Goal: Task Accomplishment & Management: Manage account settings

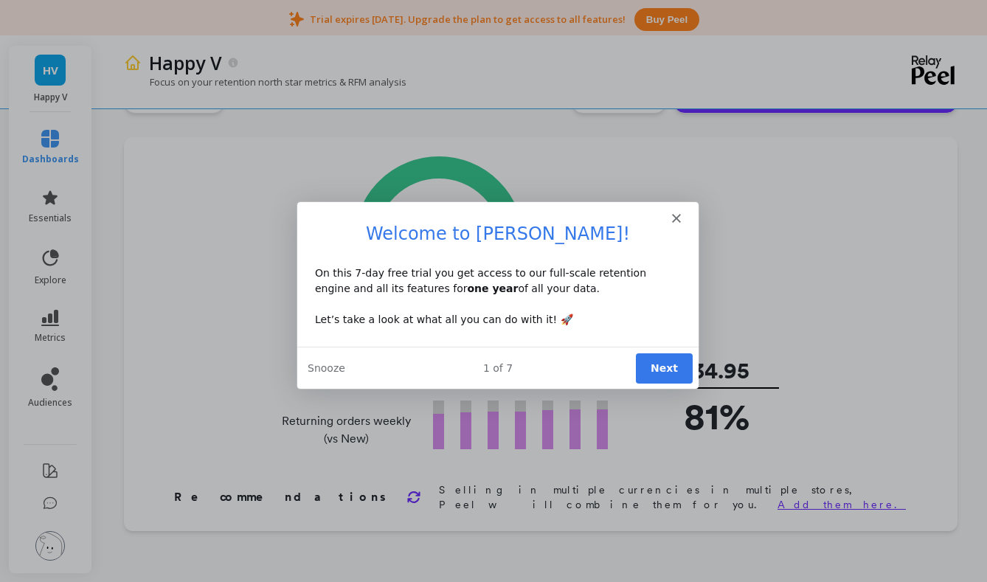
click at [678, 217] on icon "Close" at bounding box center [675, 216] width 9 height 9
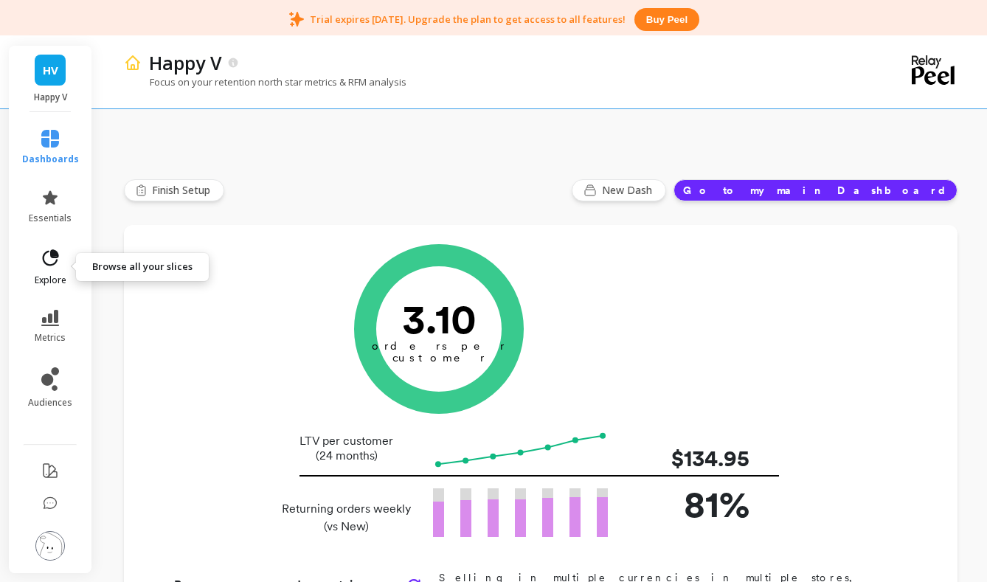
click at [56, 257] on icon at bounding box center [51, 257] width 16 height 16
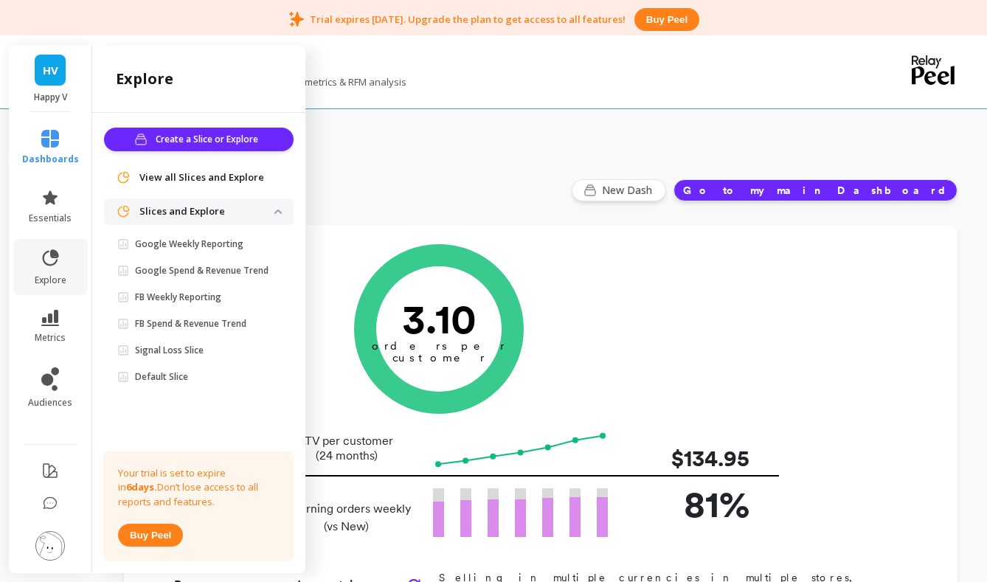
click at [798, 75] on div "Focus on your retention north star metrics & RFM analysis" at bounding box center [480, 89] width 712 height 28
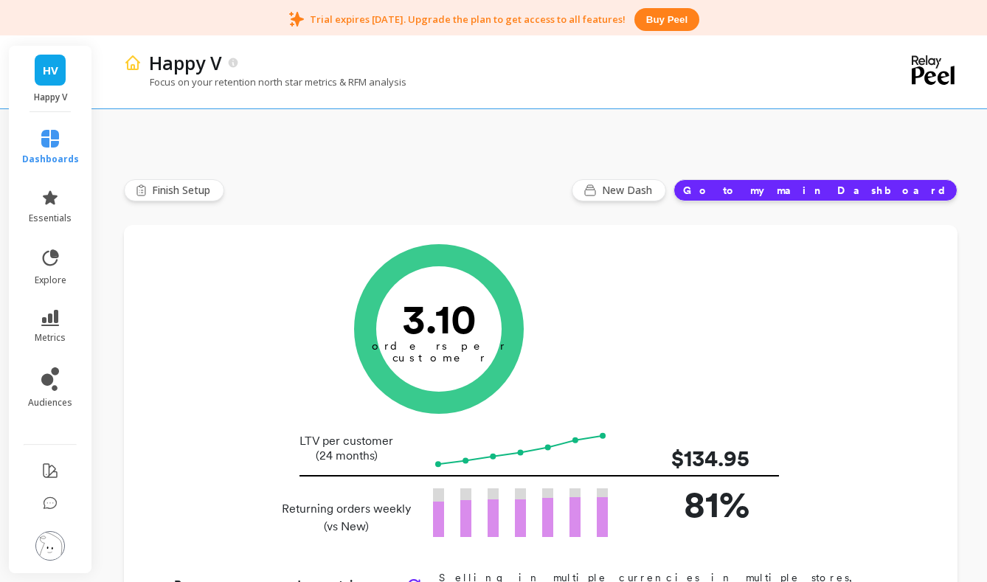
click at [50, 544] on img at bounding box center [49, 545] width 29 height 29
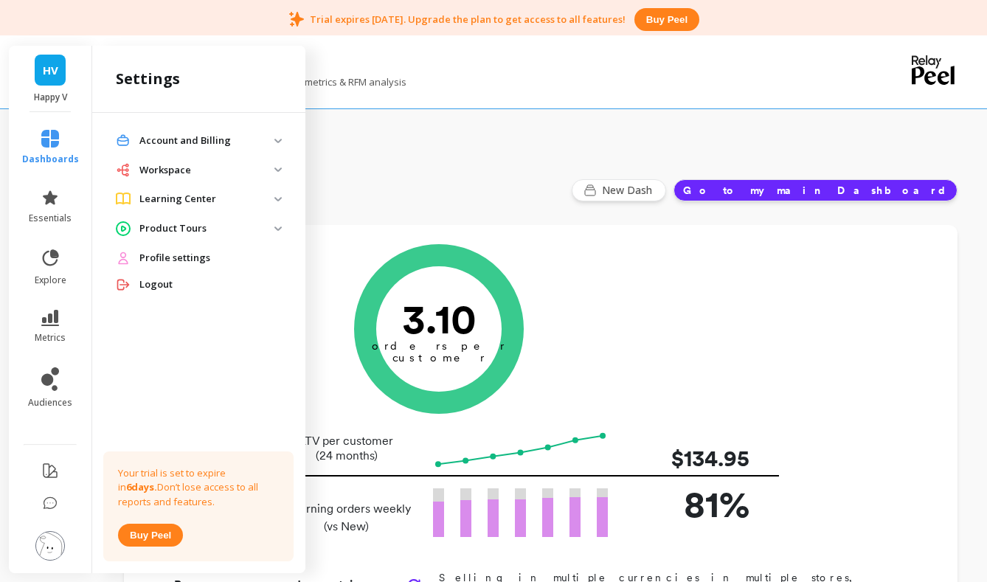
click at [279, 175] on span "Workspace" at bounding box center [198, 170] width 189 height 27
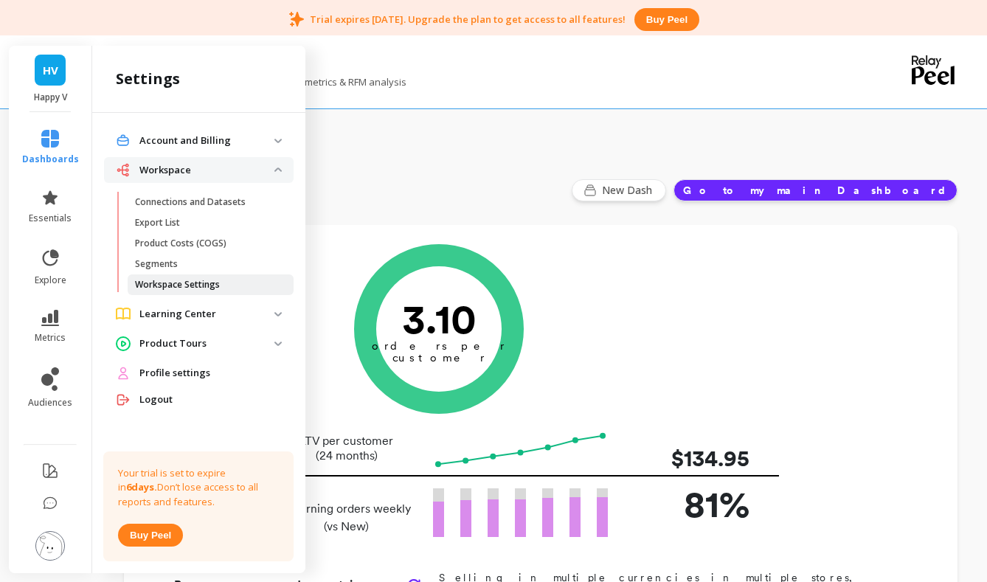
click at [169, 279] on p "Workspace Settings" at bounding box center [177, 285] width 85 height 12
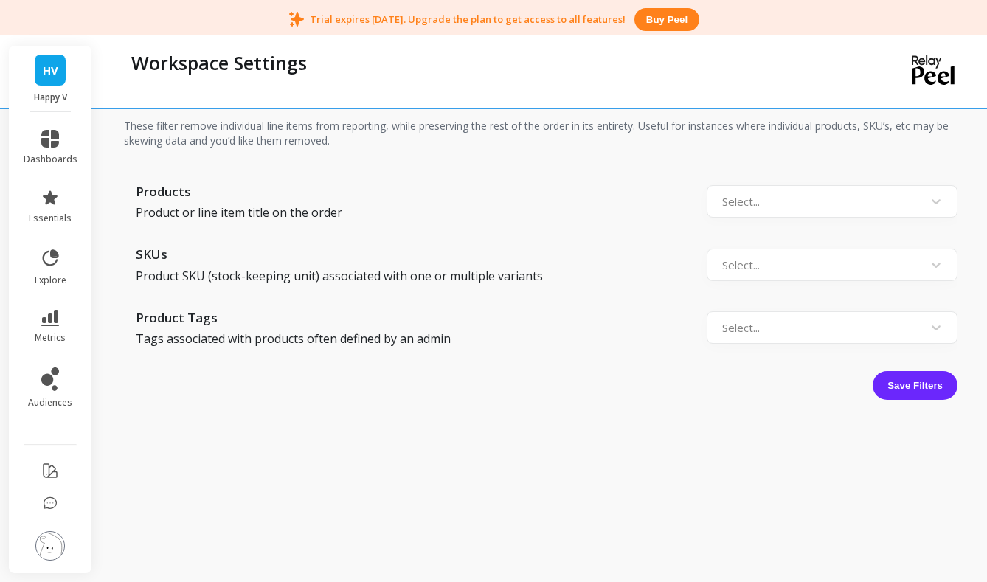
scroll to position [1780, 0]
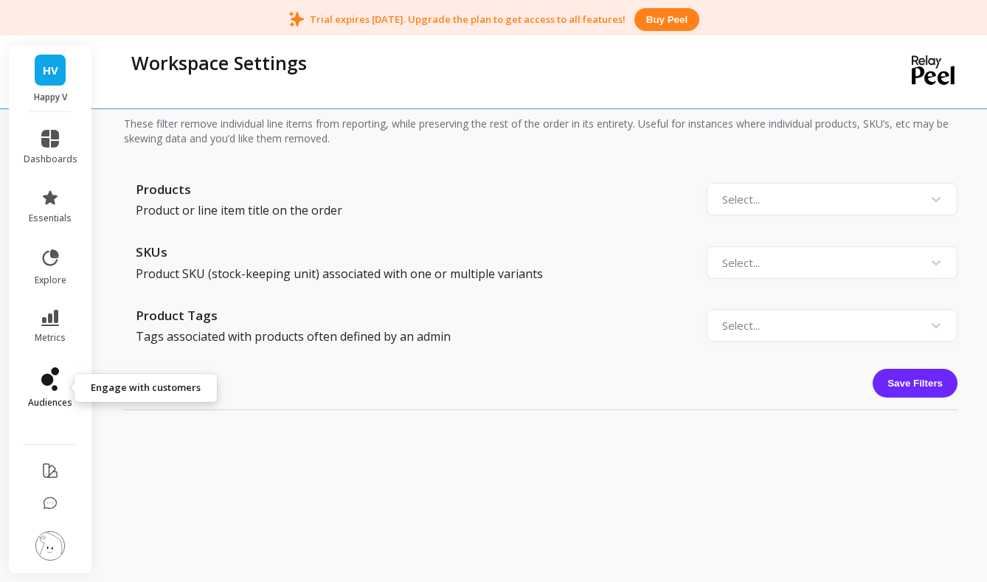
click at [39, 389] on link "audiences" at bounding box center [51, 387] width 54 height 41
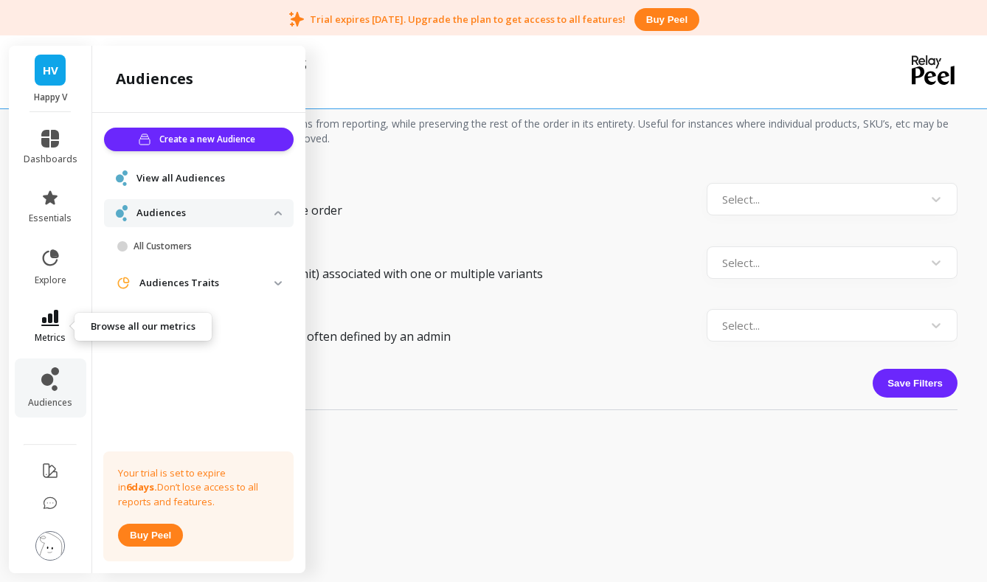
click at [44, 339] on span "metrics" at bounding box center [50, 338] width 31 height 12
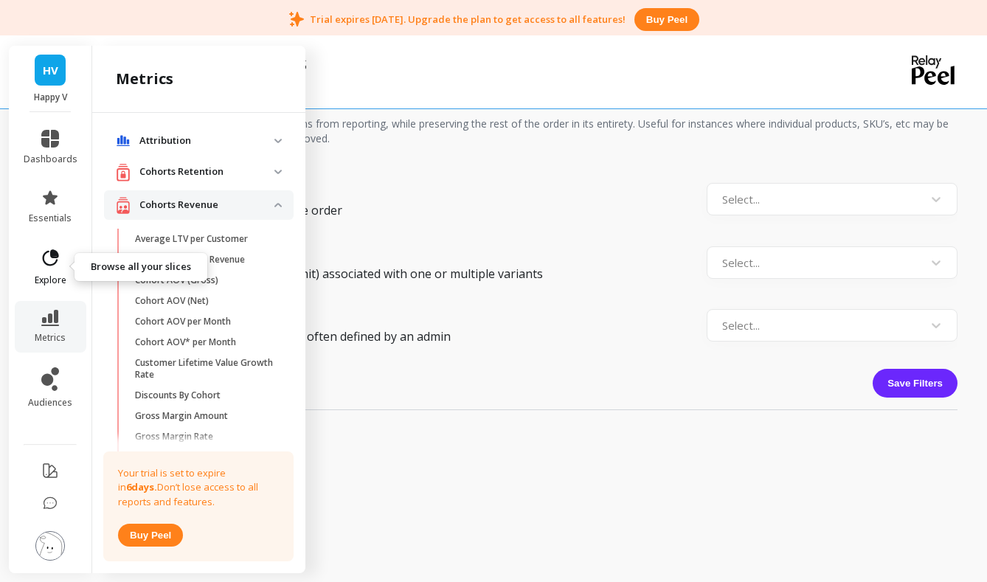
click at [44, 271] on link "explore" at bounding box center [51, 267] width 54 height 38
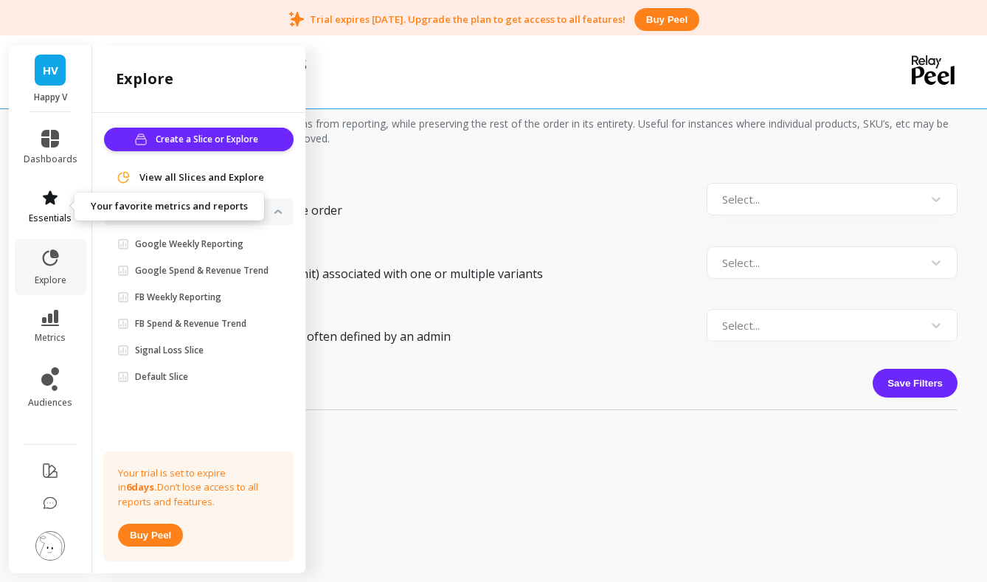
click at [47, 221] on span "essentials" at bounding box center [50, 218] width 43 height 12
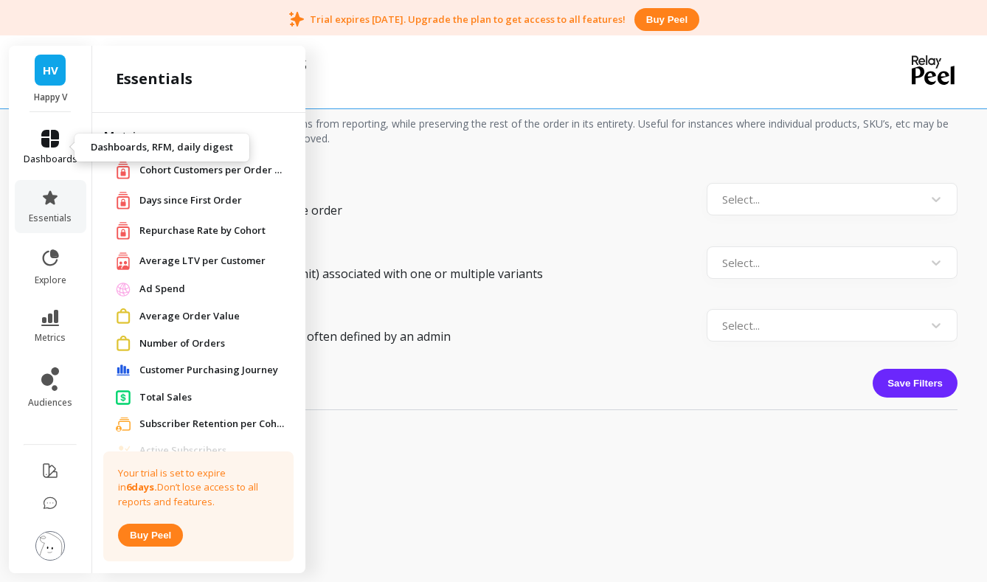
click at [51, 143] on icon at bounding box center [50, 139] width 18 height 18
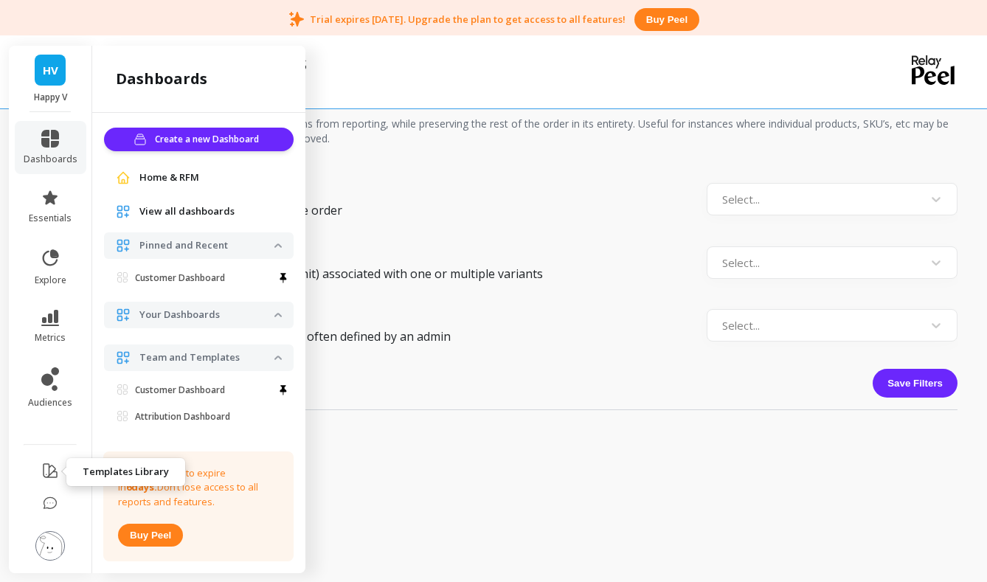
click at [45, 470] on icon at bounding box center [50, 471] width 18 height 18
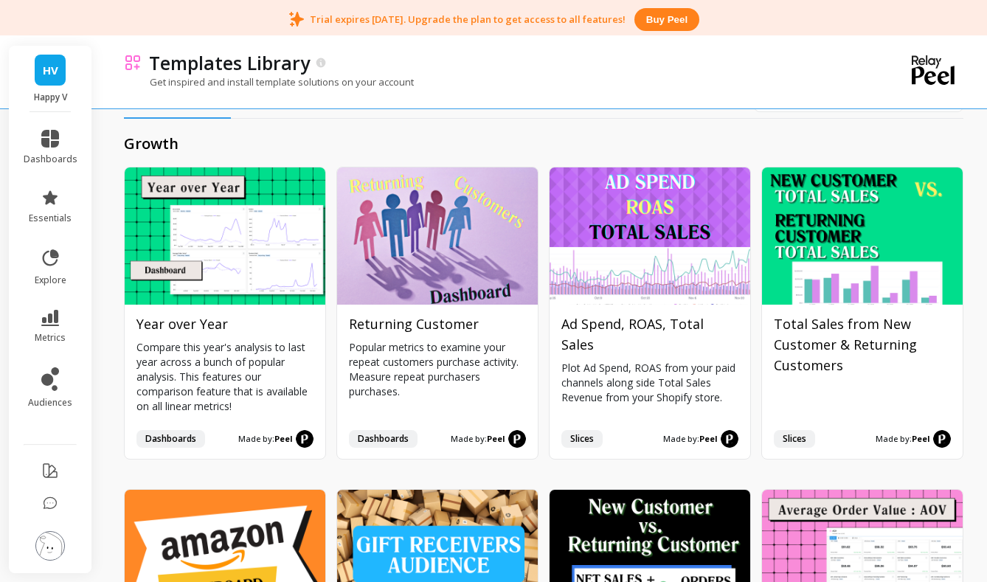
click at [939, 52] on div at bounding box center [932, 72] width 43 height 41
click at [928, 80] on icon at bounding box center [932, 75] width 43 height 19
click at [49, 147] on link "dashboards" at bounding box center [51, 147] width 54 height 35
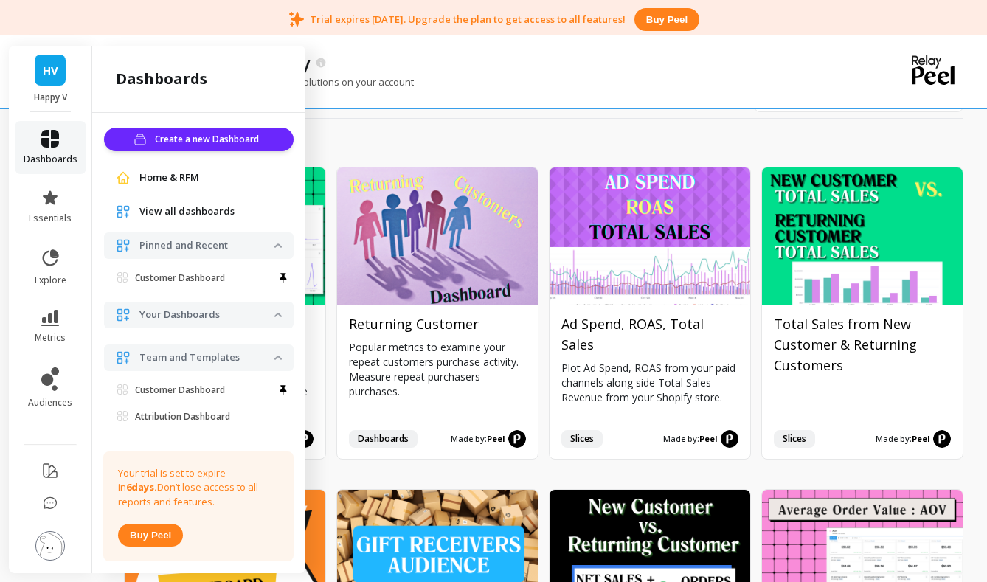
scroll to position [19, 0]
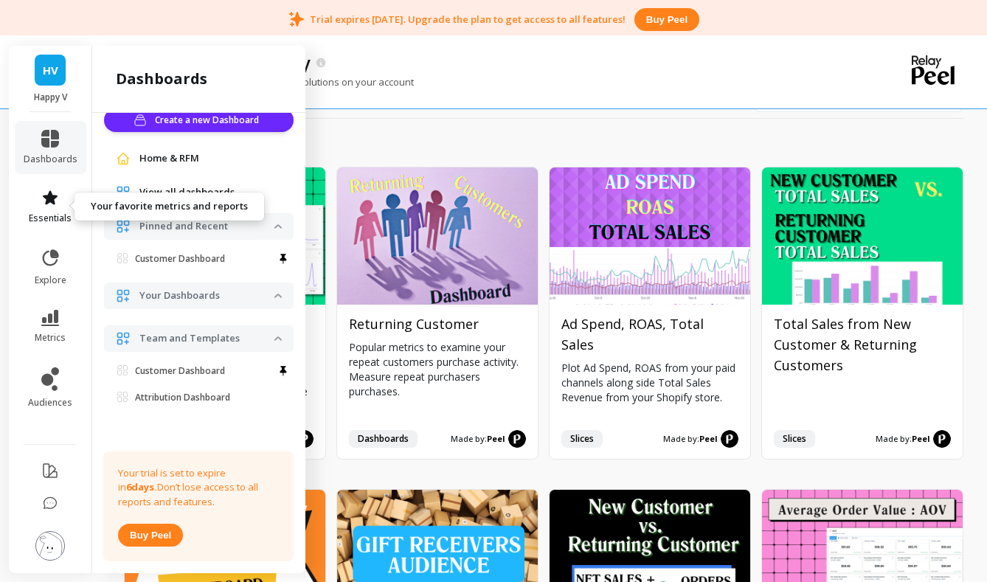
click at [51, 206] on link "essentials" at bounding box center [51, 206] width 54 height 35
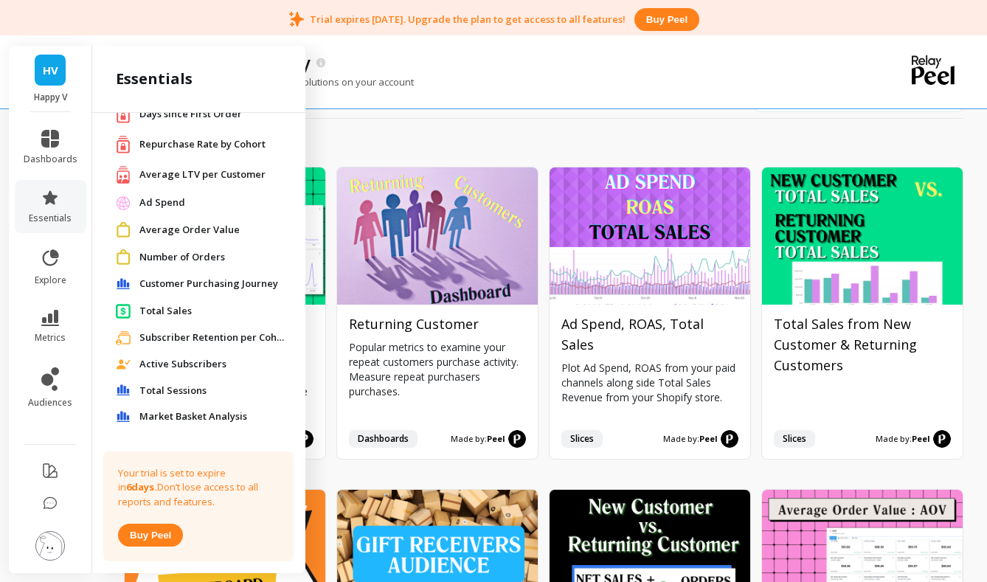
scroll to position [176, 0]
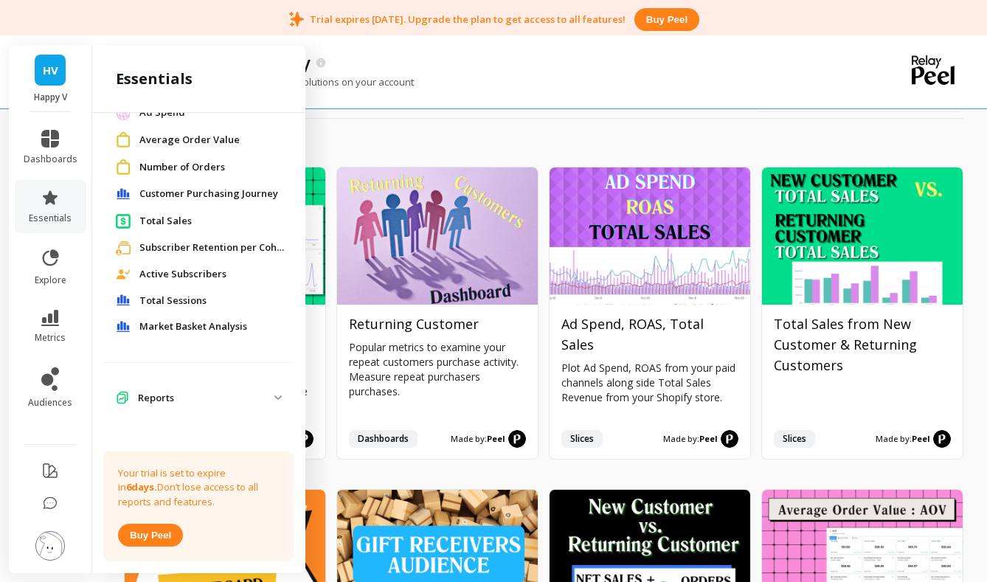
click at [51, 532] on img at bounding box center [49, 545] width 29 height 29
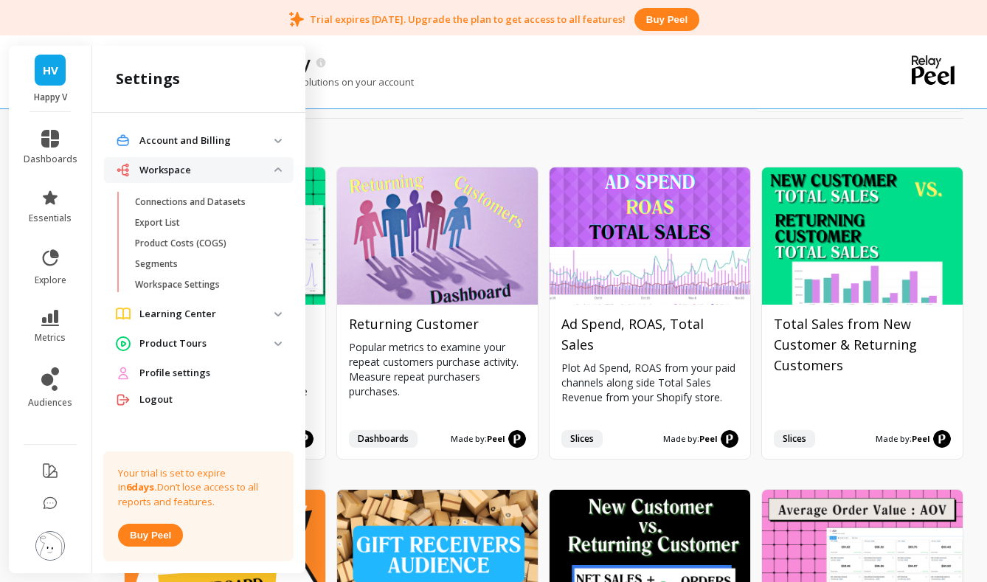
scroll to position [0, 0]
click at [278, 141] on img at bounding box center [277, 141] width 7 height 4
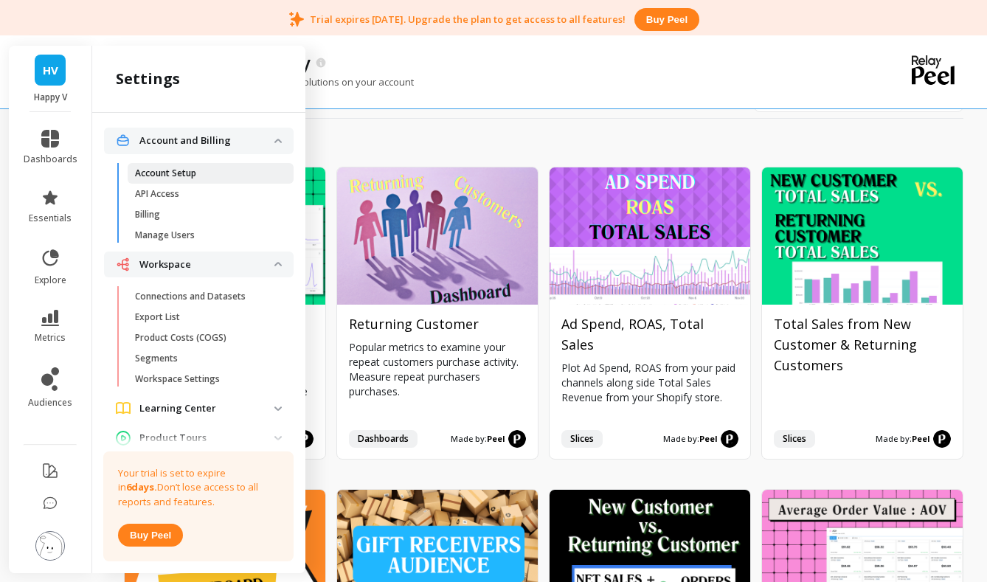
click at [153, 177] on p "Account Setup" at bounding box center [165, 173] width 61 height 12
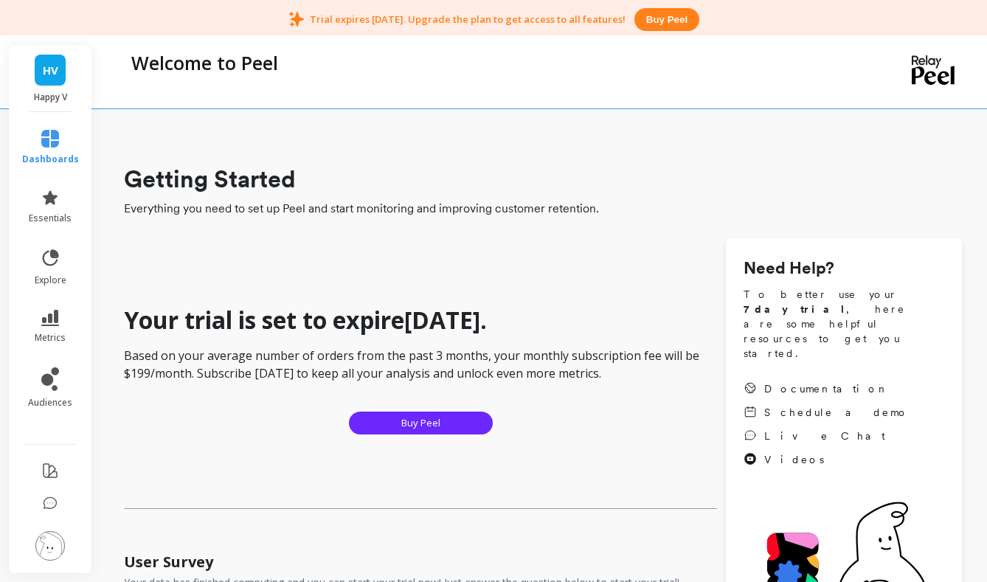
click at [49, 539] on img at bounding box center [49, 545] width 29 height 29
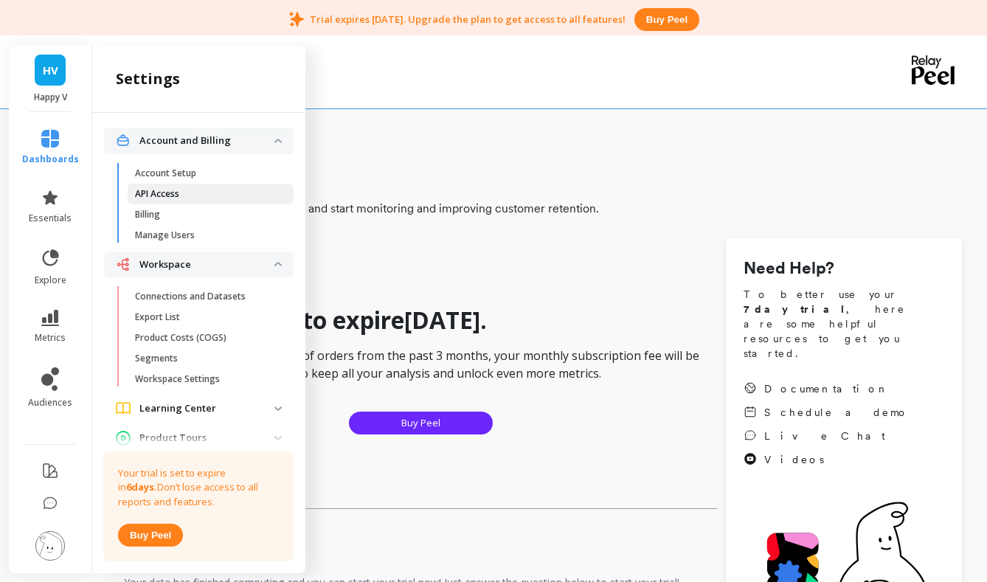
click at [201, 194] on span "API Access" at bounding box center [205, 194] width 141 height 12
